Goal: Transaction & Acquisition: Purchase product/service

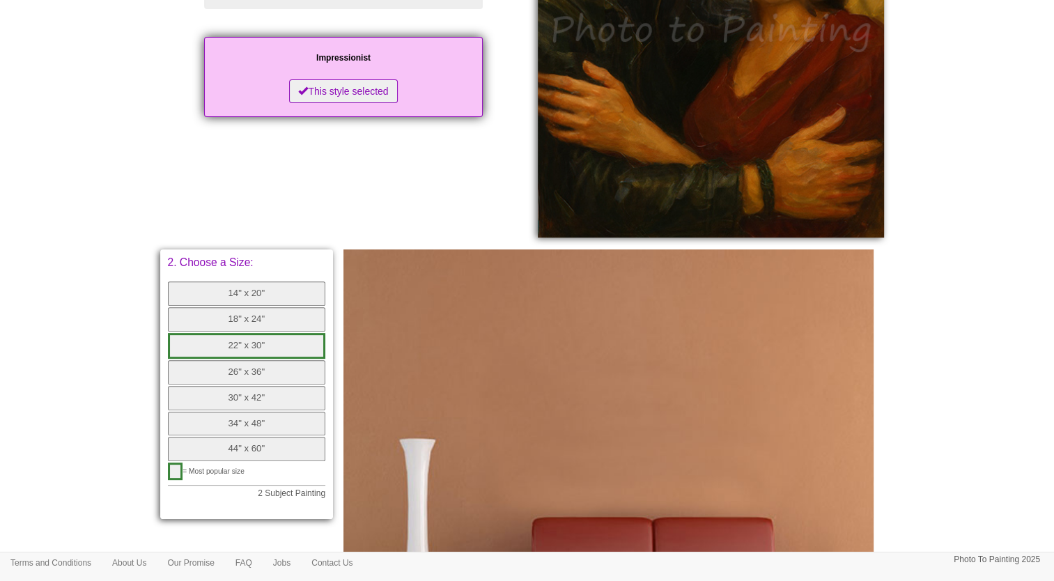
scroll to position [342, 0]
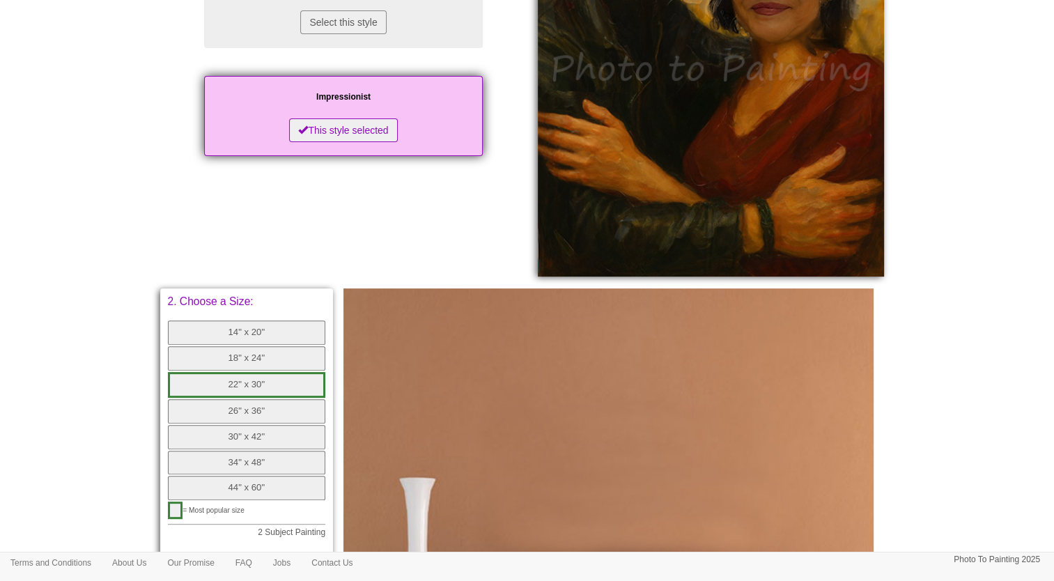
click at [240, 380] on button "22" x 30"" at bounding box center [247, 385] width 158 height 26
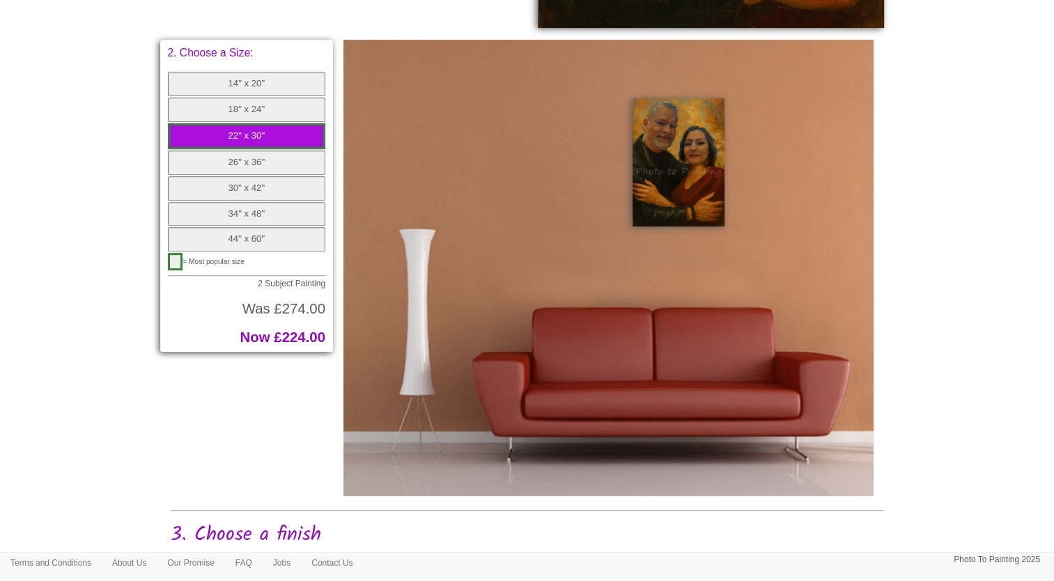
scroll to position [463, 0]
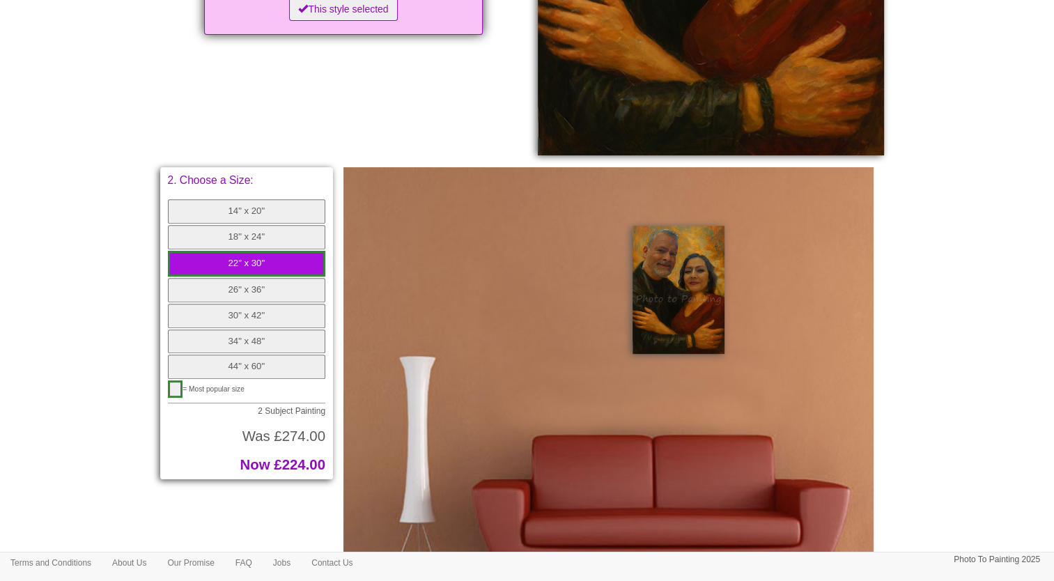
click at [242, 238] on button "18" x 24"" at bounding box center [247, 237] width 158 height 24
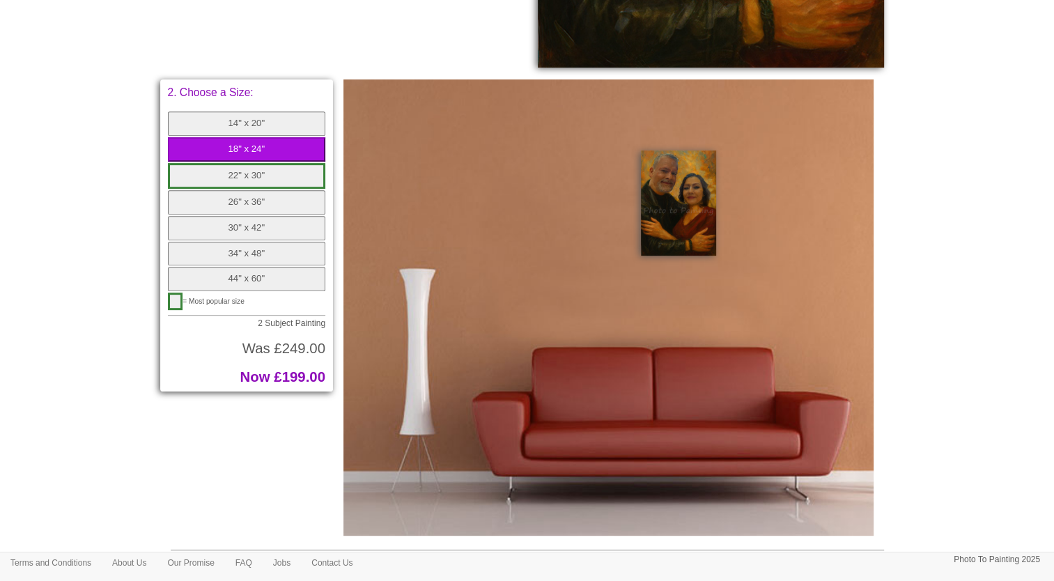
scroll to position [553, 0]
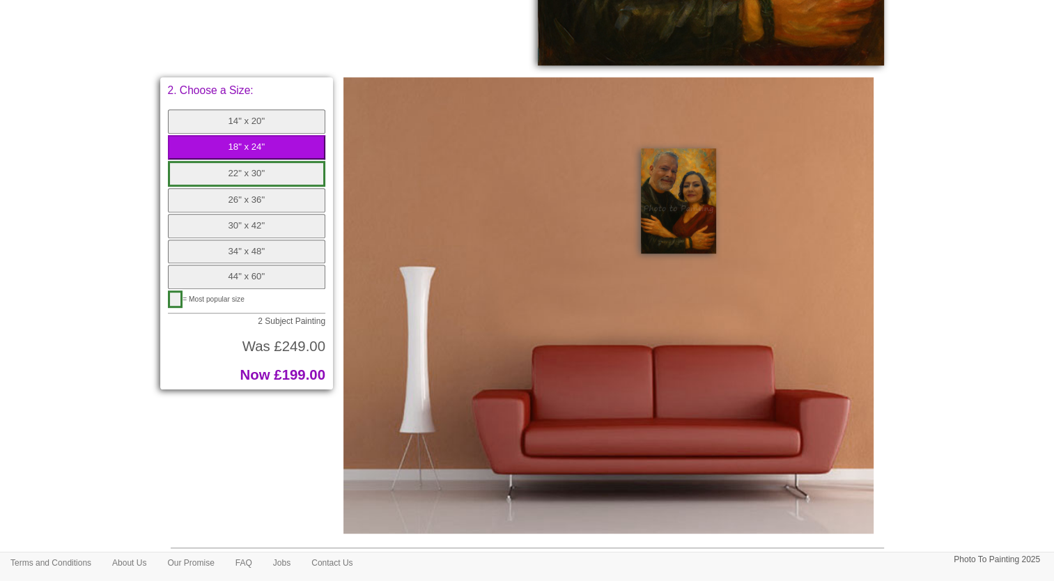
click at [178, 294] on button "button" at bounding box center [175, 298] width 15 height 17
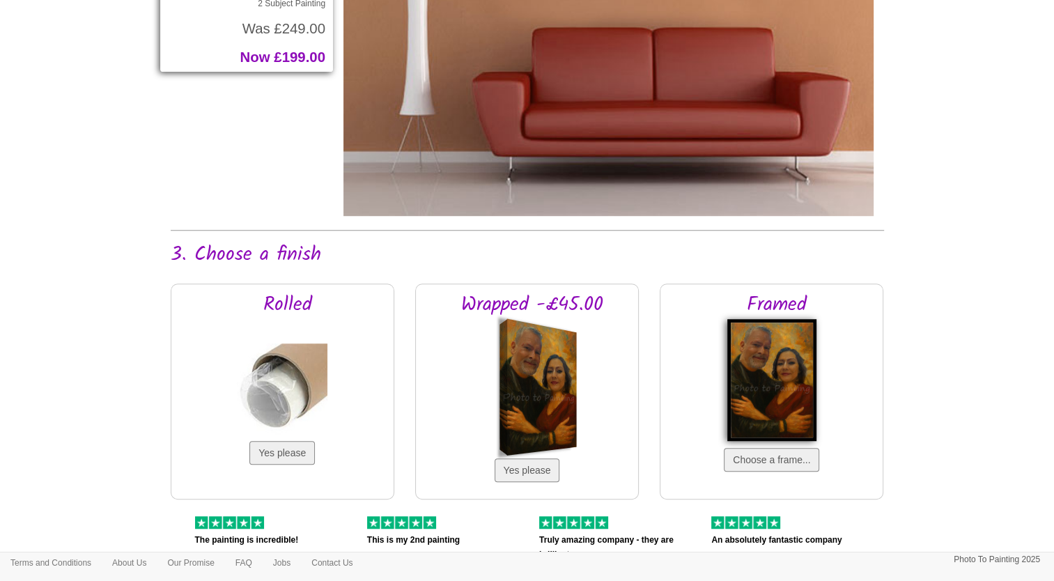
scroll to position [892, 0]
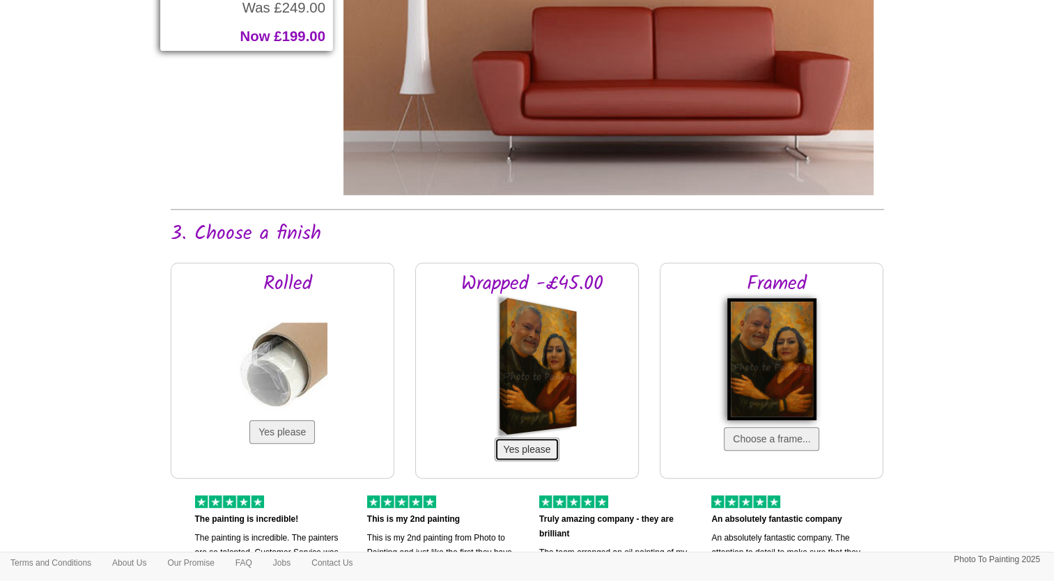
click at [518, 444] on button "Yes please" at bounding box center [527, 449] width 65 height 24
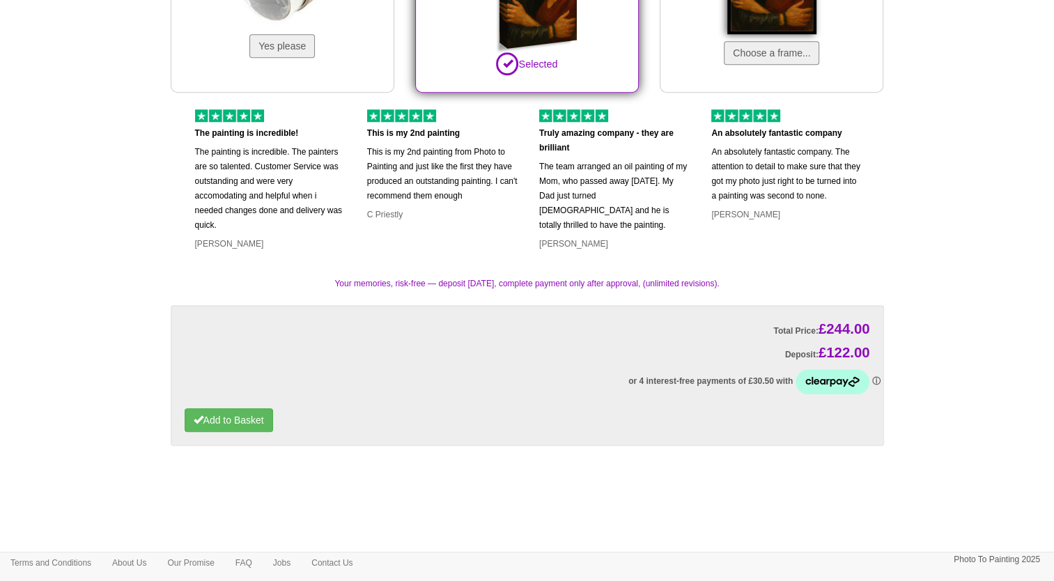
scroll to position [1279, 0]
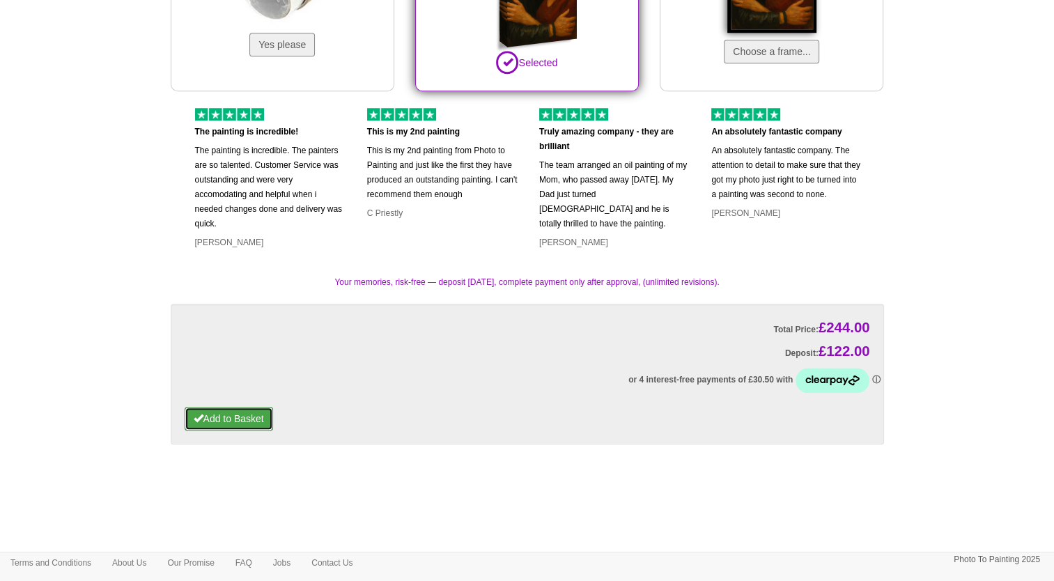
click at [251, 419] on button "Add to Basket" at bounding box center [229, 419] width 88 height 24
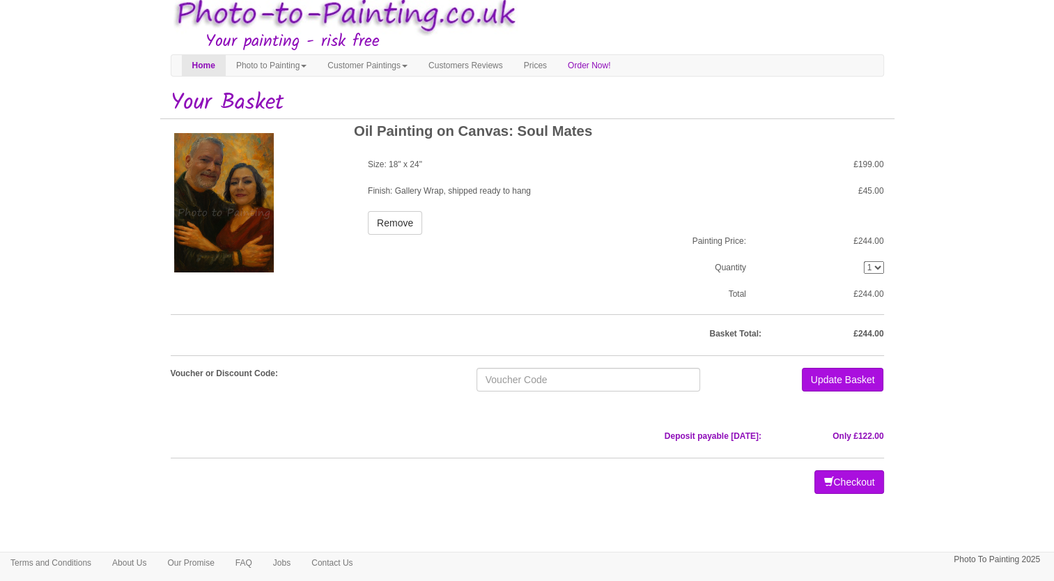
scroll to position [29, 0]
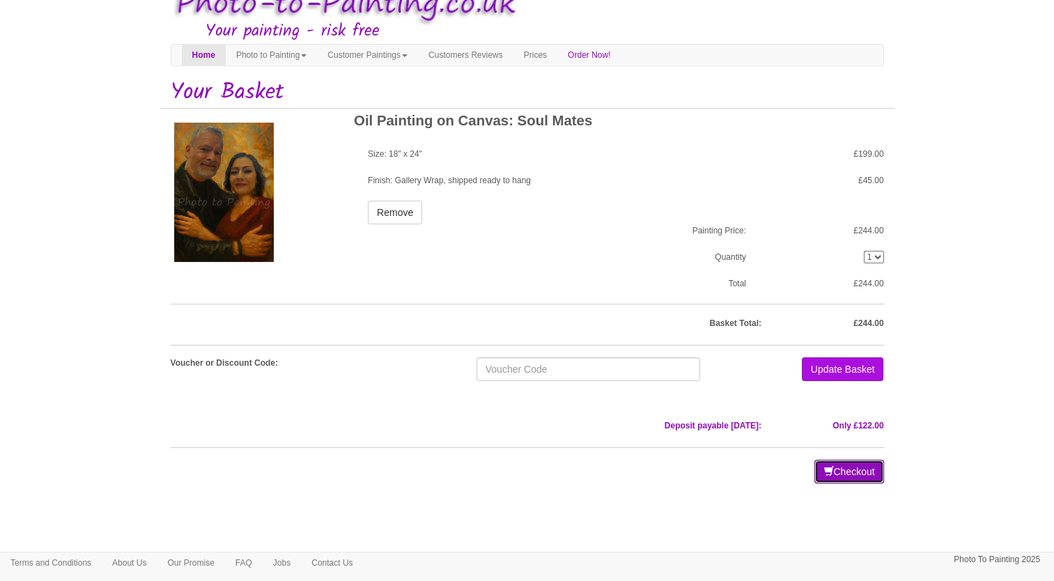
click at [825, 468] on button "Checkout" at bounding box center [848, 472] width 69 height 24
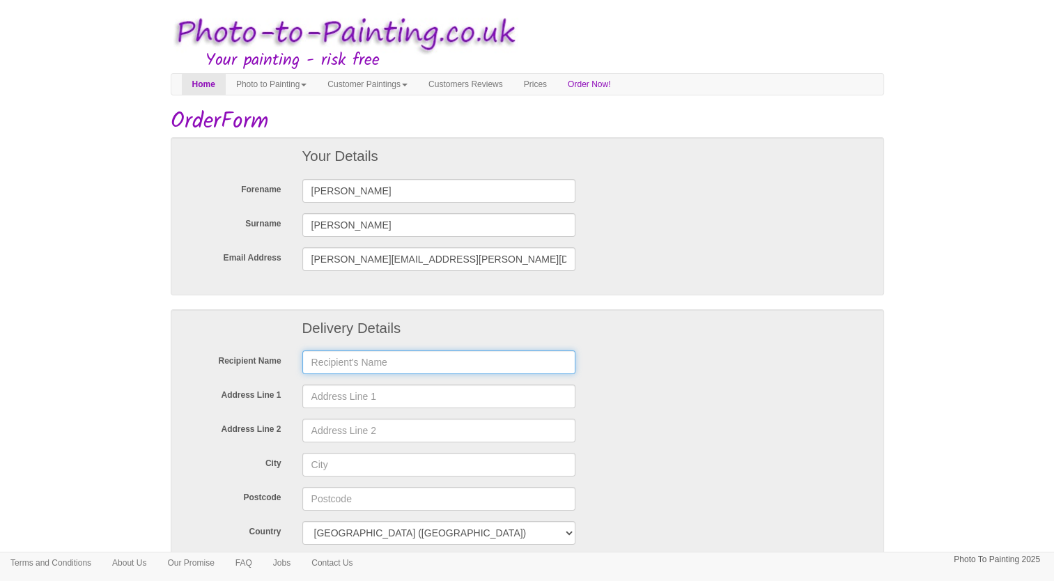
click at [340, 361] on input "text" at bounding box center [439, 362] width 274 height 24
click at [201, 323] on label at bounding box center [233, 331] width 118 height 17
click at [339, 361] on input "text" at bounding box center [439, 362] width 274 height 24
type input "Paul Anderson - 6S Global"
type input "Regus House Victory WAY"
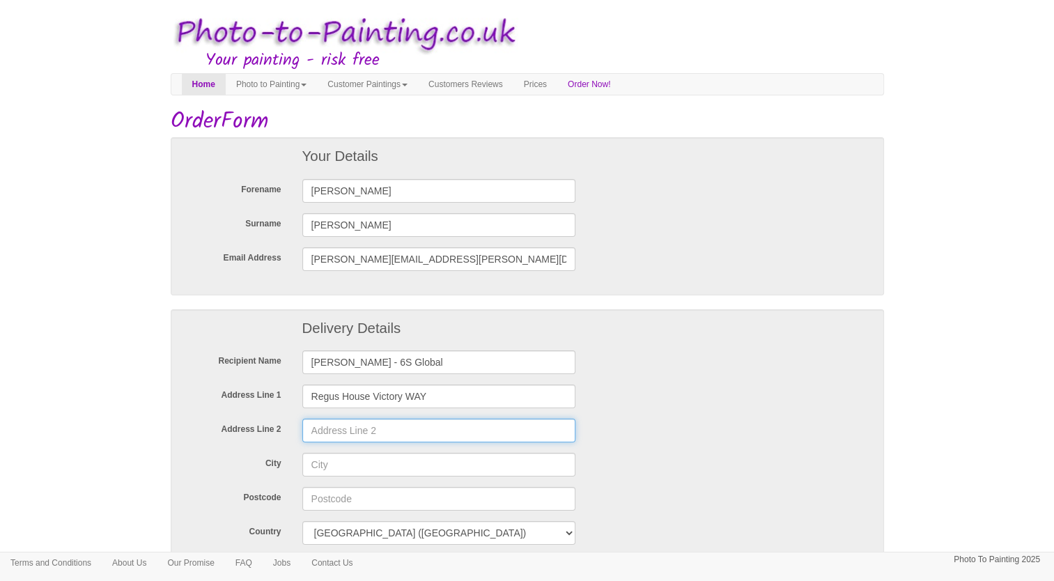
type input "Crossways Business Park"
type input "Dartford"
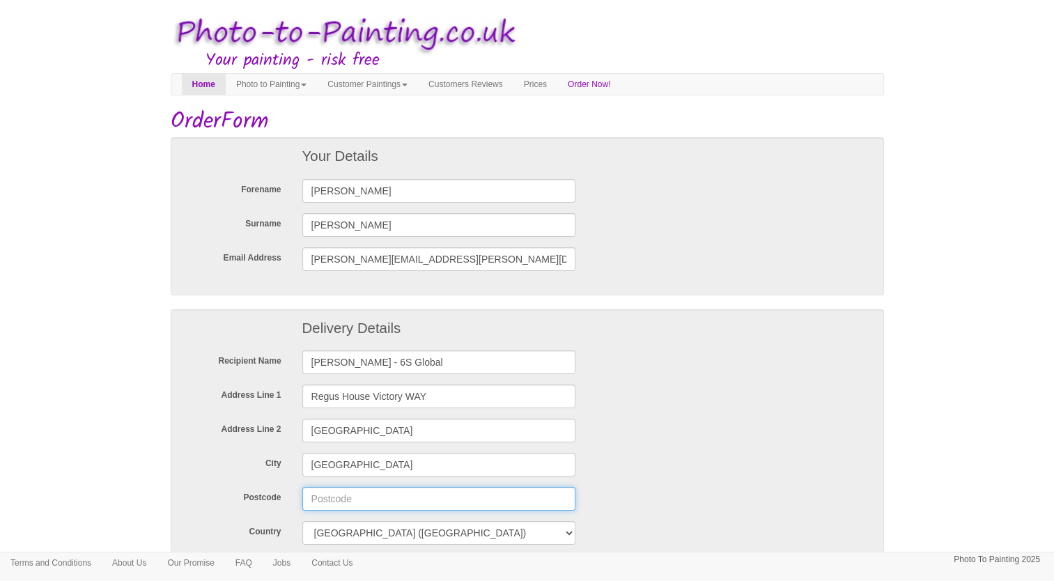
type input "da26qd"
type input "07824344464"
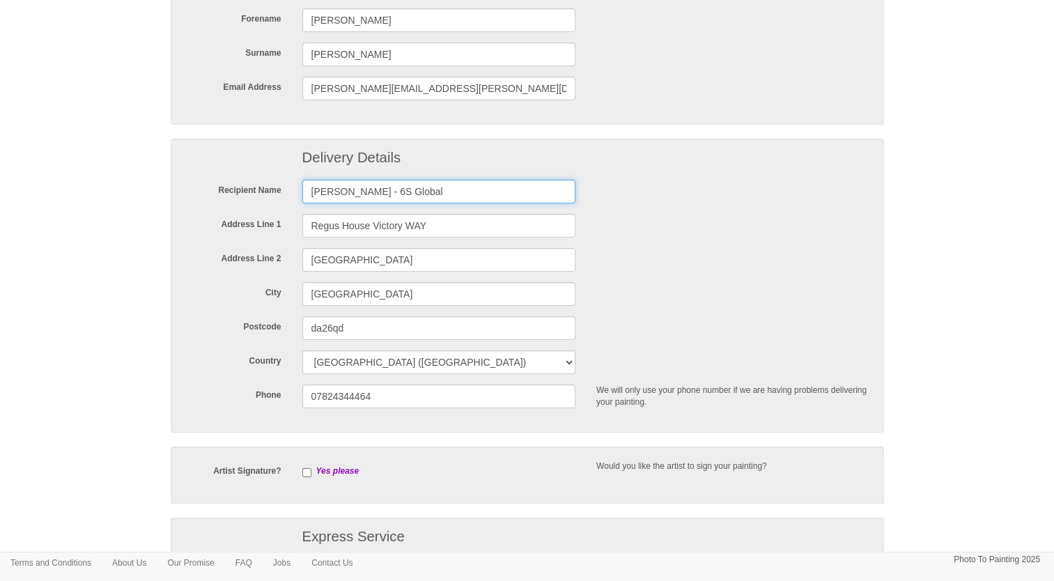
scroll to position [192, 0]
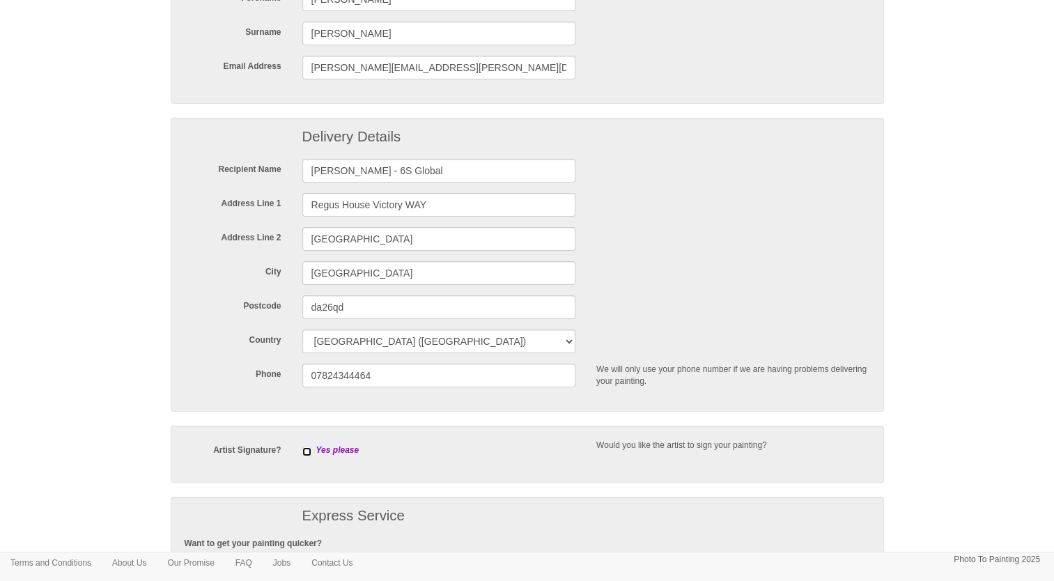
click at [303, 453] on input "checkbox" at bounding box center [306, 451] width 9 height 9
checkbox input "true"
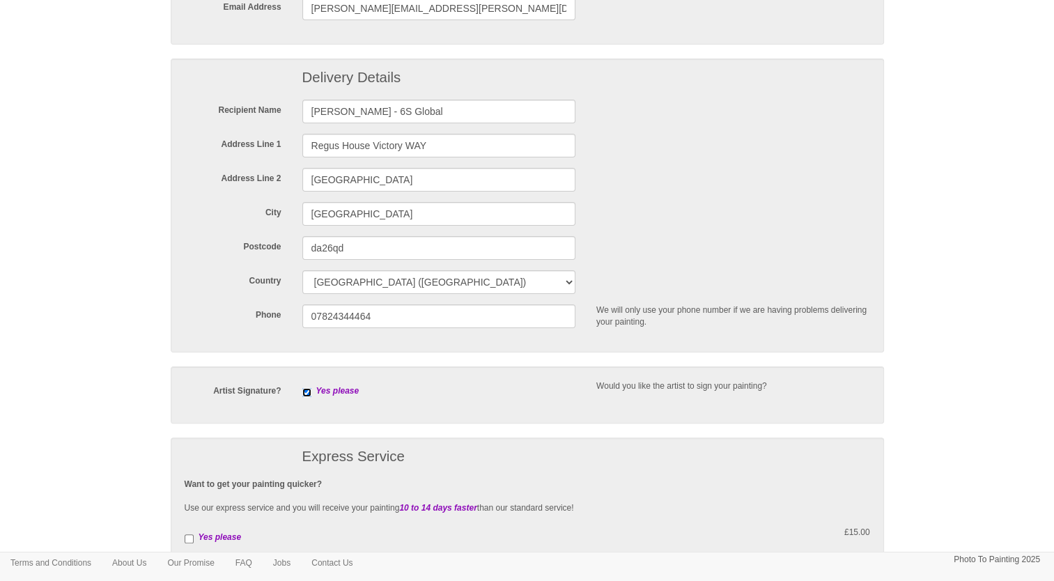
scroll to position [332, 0]
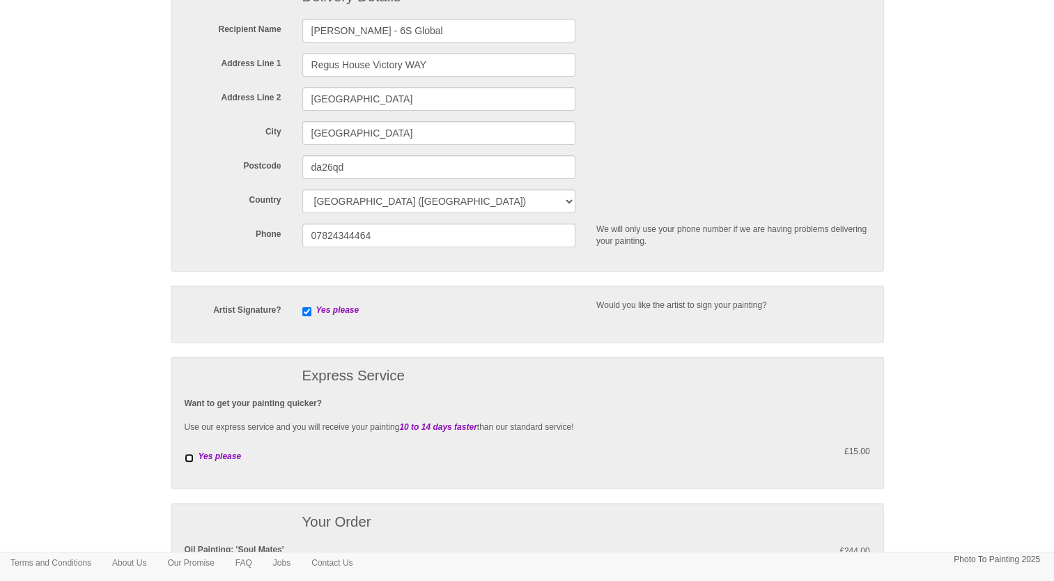
click at [185, 456] on input "checkbox" at bounding box center [189, 457] width 9 height 9
checkbox input "true"
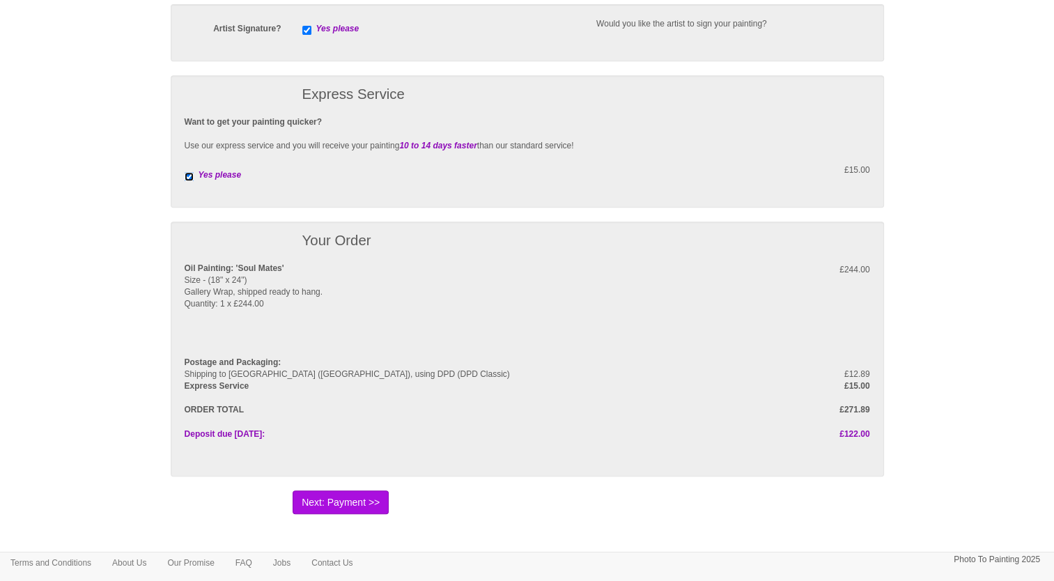
scroll to position [605, 0]
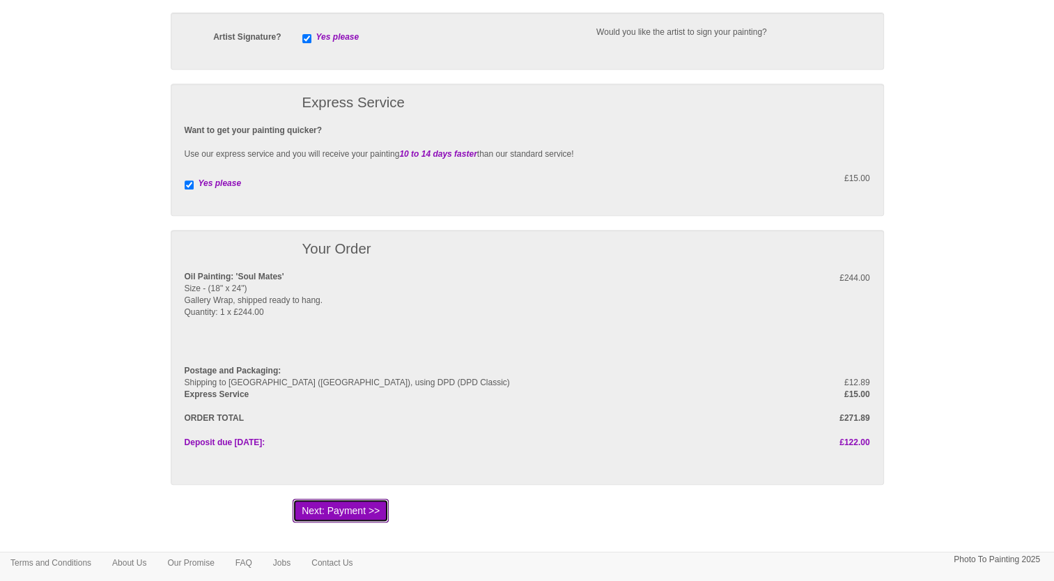
click at [346, 509] on button "Next: Payment >>" at bounding box center [341, 511] width 96 height 24
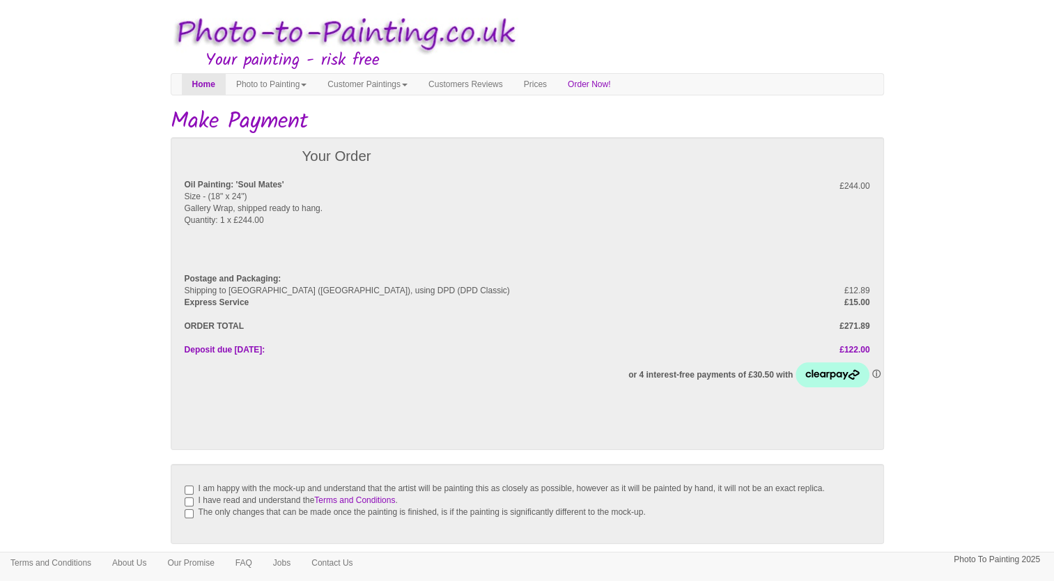
scroll to position [51, 0]
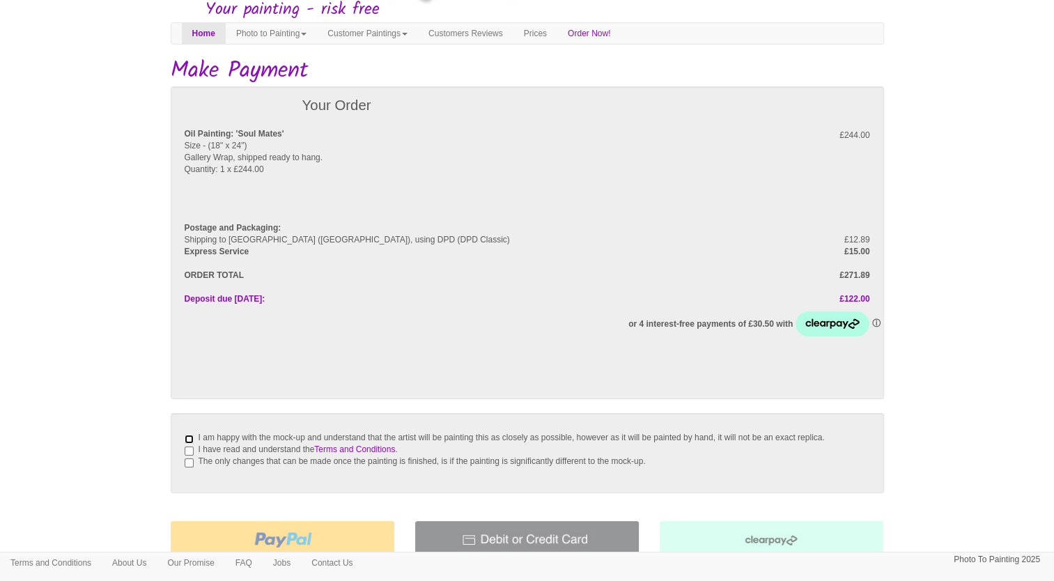
click at [186, 435] on input "I am happy with the mock-up and understand that the artist will be painting thi…" at bounding box center [189, 439] width 9 height 9
checkbox input "true"
click at [188, 456] on input "I have read and understand the Terms and Conditions ." at bounding box center [189, 450] width 9 height 9
checkbox input "true"
click at [189, 467] on input "The only changes that can be made once the painting is finished, is if the pain…" at bounding box center [189, 462] width 9 height 9
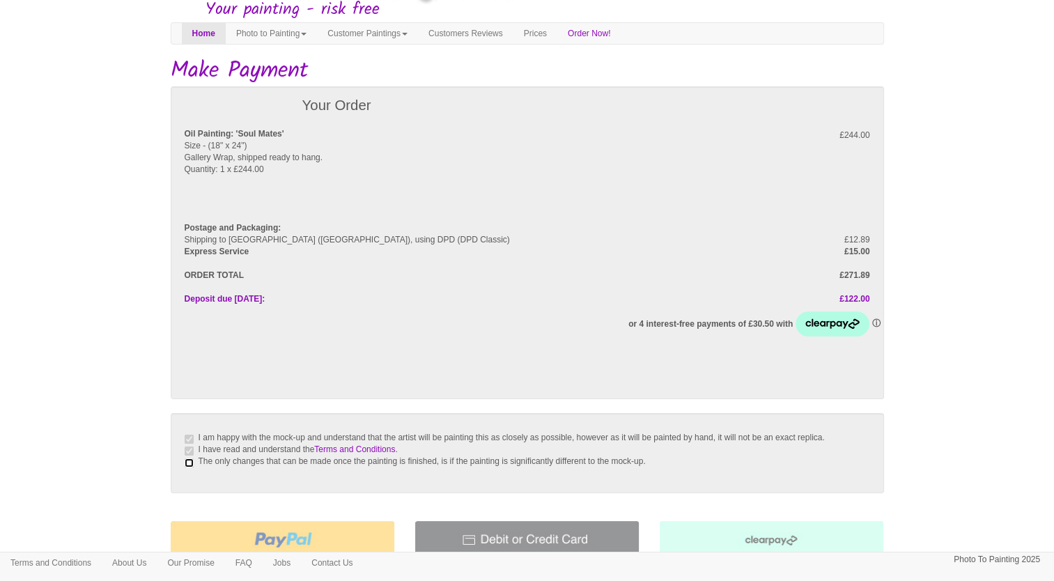
checkbox input "true"
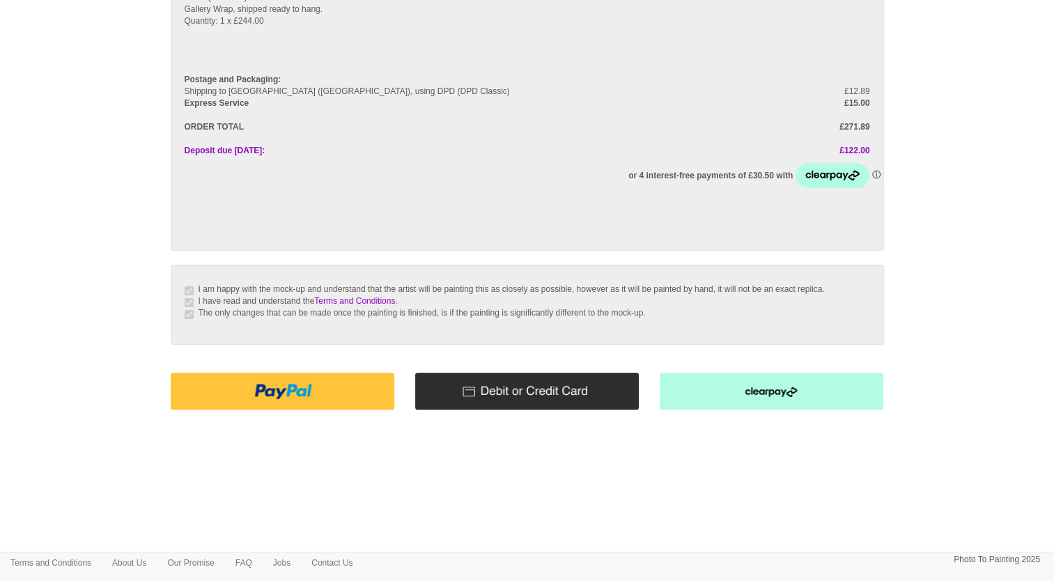
scroll to position [210, 0]
click at [511, 397] on img at bounding box center [527, 391] width 224 height 37
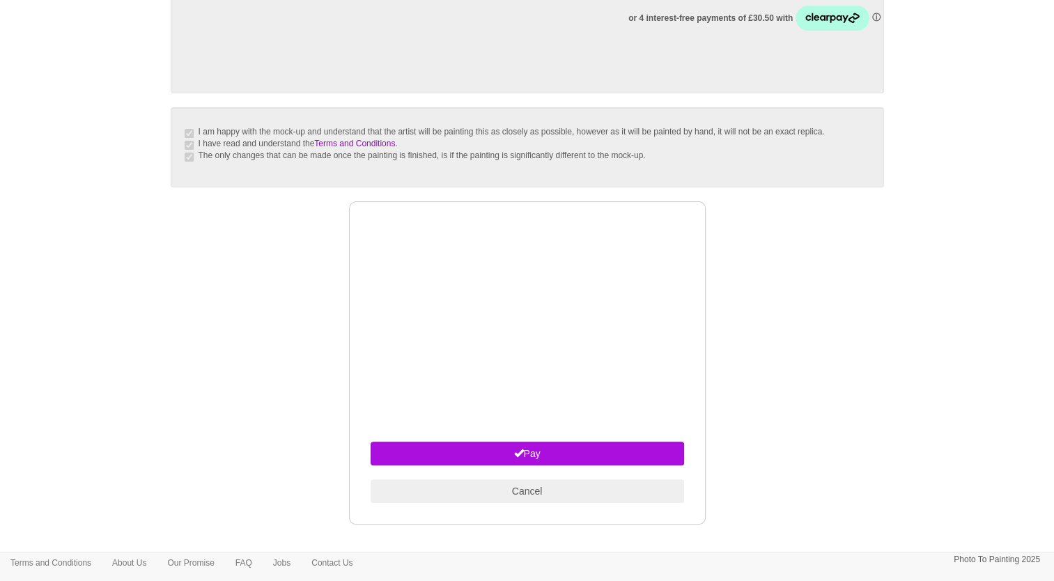
scroll to position [369, 0]
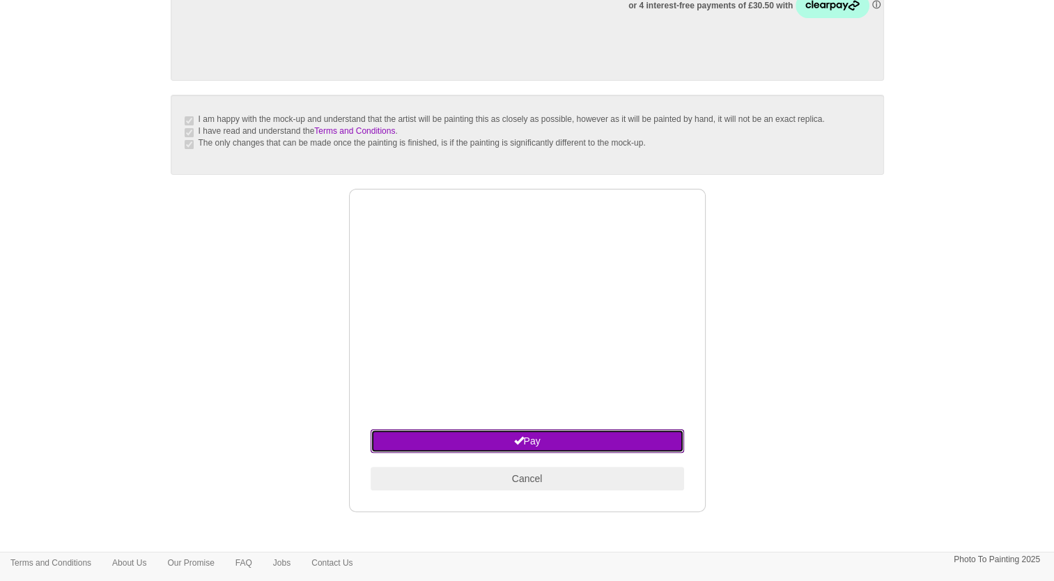
click at [510, 451] on button "Pay" at bounding box center [527, 441] width 313 height 24
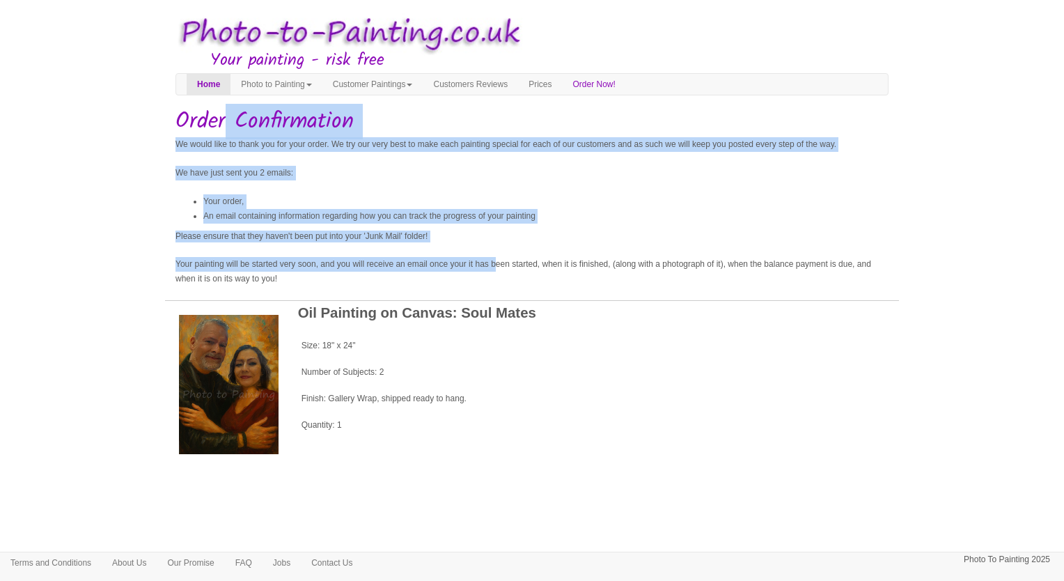
drag, startPoint x: 169, startPoint y: 113, endPoint x: 542, endPoint y: 270, distance: 404.9
click at [542, 270] on body "Your painting - risk free Toggle navigation Menu Home Photo to Painting Photo t…" at bounding box center [532, 281] width 1064 height 548
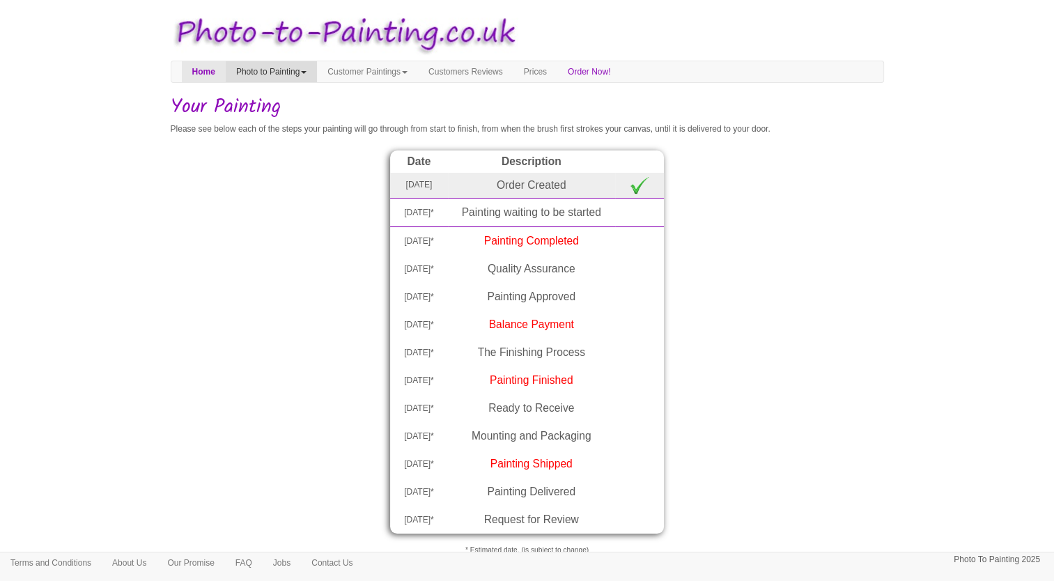
click at [302, 70] on link "Photo to Painting" at bounding box center [271, 71] width 91 height 21
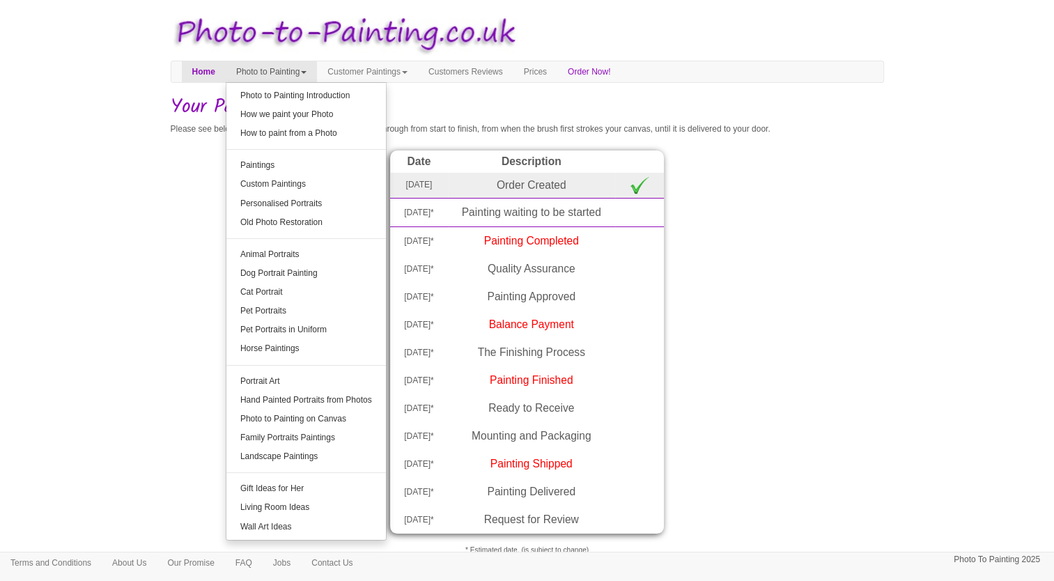
click at [212, 203] on div "Date Description [DATE] Order Created [DATE]* Painting waiting to be started [D…" at bounding box center [527, 342] width 713 height 384
